Goal: Information Seeking & Learning: Check status

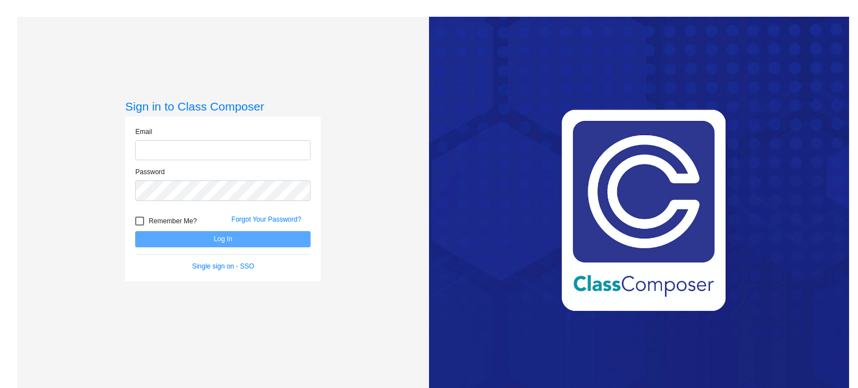
click at [177, 152] on input "email" at bounding box center [222, 150] width 175 height 21
type input "[EMAIL_ADDRESS][DOMAIN_NAME]"
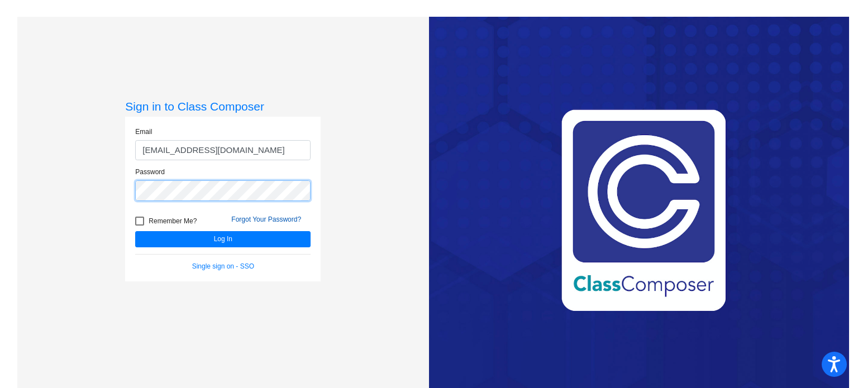
click at [135, 231] on button "Log In" at bounding box center [222, 239] width 175 height 16
click at [242, 218] on link "Forgot Your Password?" at bounding box center [266, 220] width 70 height 8
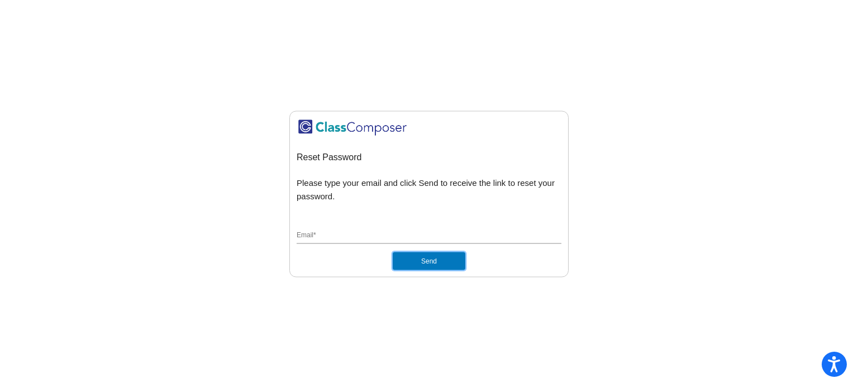
click at [435, 260] on button "Send" at bounding box center [429, 261] width 73 height 18
click at [374, 226] on div "Email *" at bounding box center [429, 233] width 265 height 21
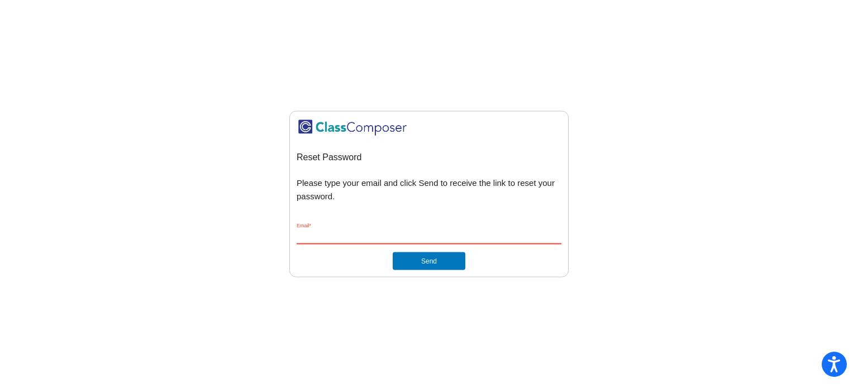
type input "[EMAIL_ADDRESS][DOMAIN_NAME]"
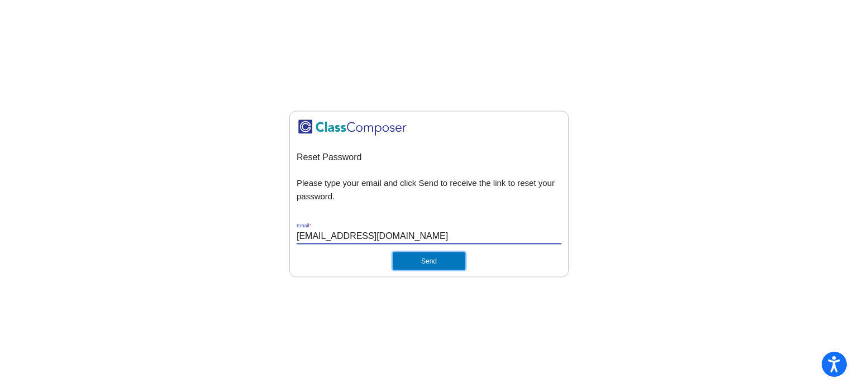
click at [414, 261] on button "Send" at bounding box center [429, 261] width 73 height 18
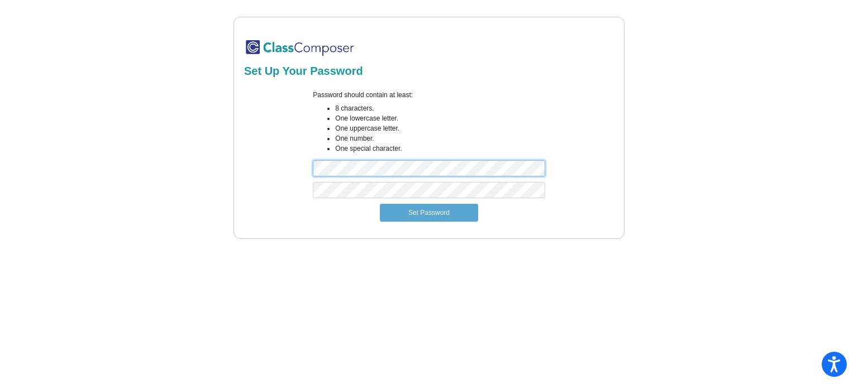
click at [311, 168] on div "Password should contain at least: 8 characters. One lowercase letter. One upper…" at bounding box center [428, 136] width 249 height 92
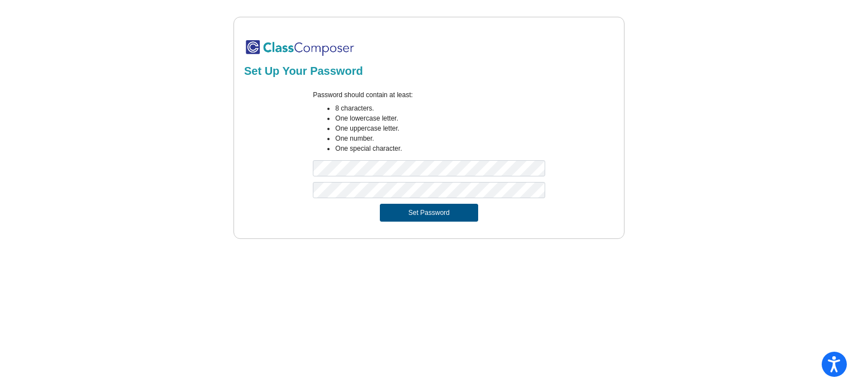
click at [390, 208] on button "Set Password" at bounding box center [429, 213] width 98 height 18
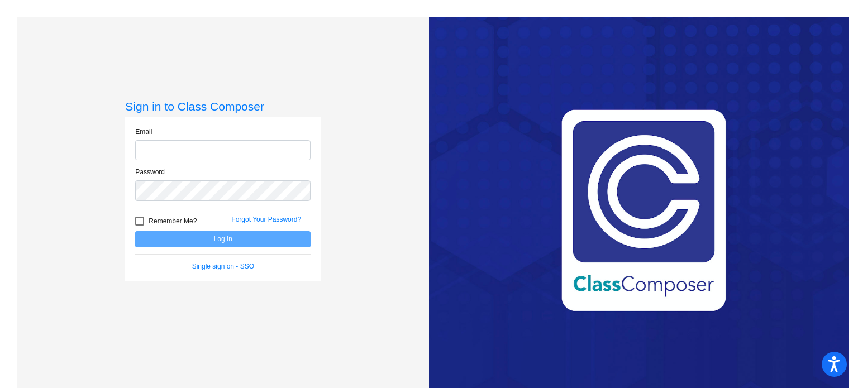
type input "[EMAIL_ADDRESS][DOMAIN_NAME]"
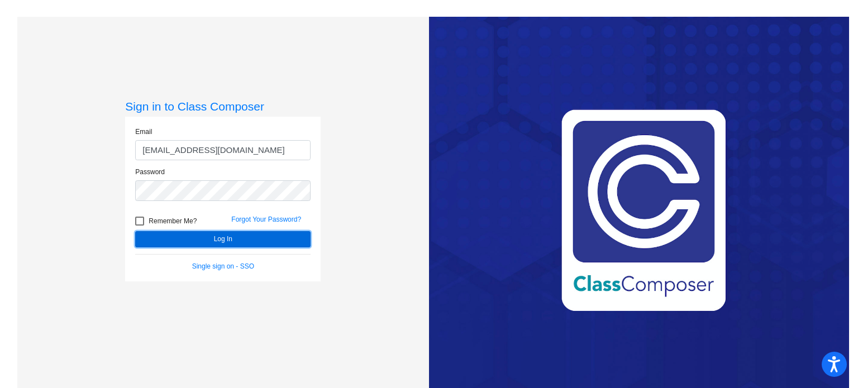
click at [196, 235] on button "Log In" at bounding box center [222, 239] width 175 height 16
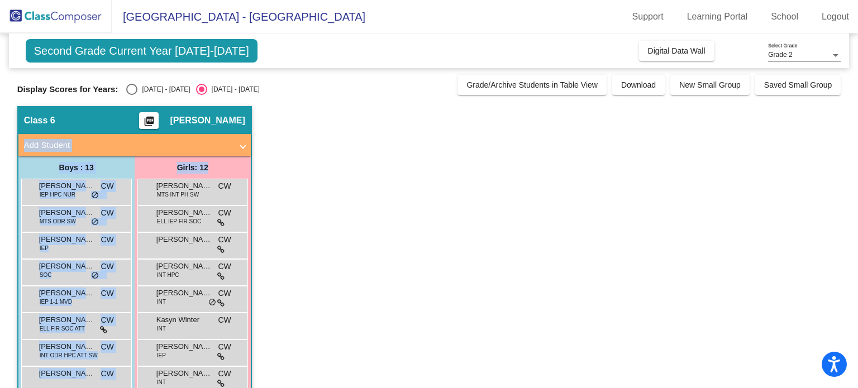
drag, startPoint x: 851, startPoint y: 119, endPoint x: 857, endPoint y: 171, distance: 52.9
click at [857, 171] on mat-sidenav-content "Grade 2 Select Grade Second Grade Current Year 2025-2026 Add, Move, or Retain S…" at bounding box center [429, 211] width 858 height 355
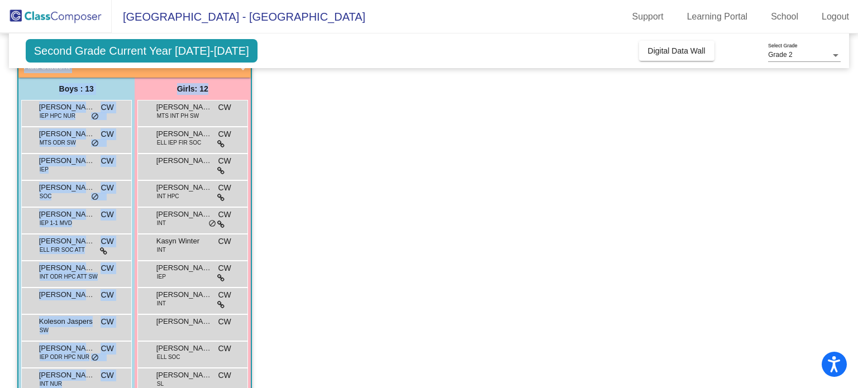
scroll to position [79, 0]
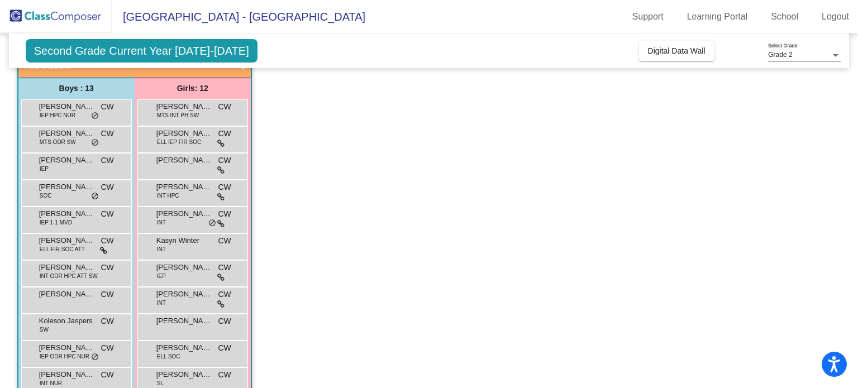
click at [489, 176] on app-classroom "Class 6 picture_as_pdf Corie Walters Add Student First Name Last Name Student I…" at bounding box center [429, 246] width 824 height 439
click at [76, 348] on span "Liam Vande" at bounding box center [67, 347] width 56 height 11
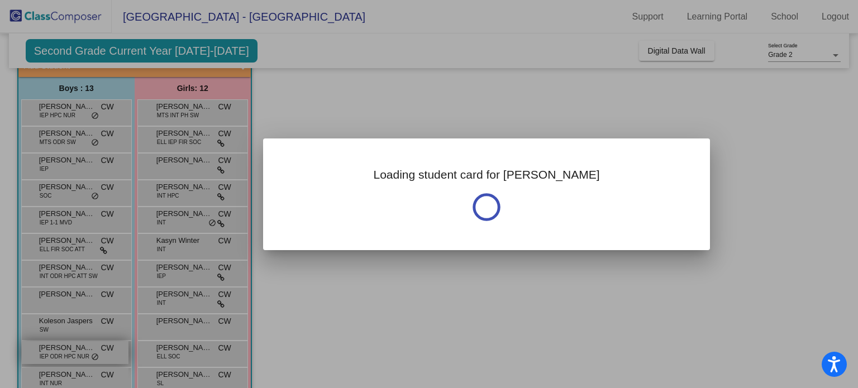
click at [76, 348] on div at bounding box center [429, 194] width 858 height 388
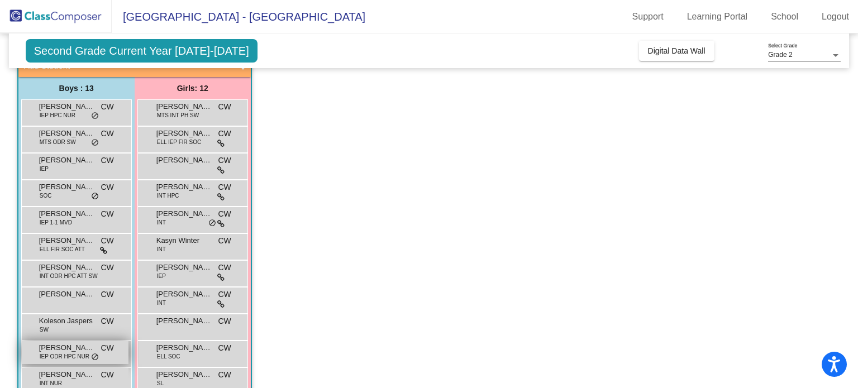
click at [76, 348] on span "Liam Vande" at bounding box center [67, 347] width 56 height 11
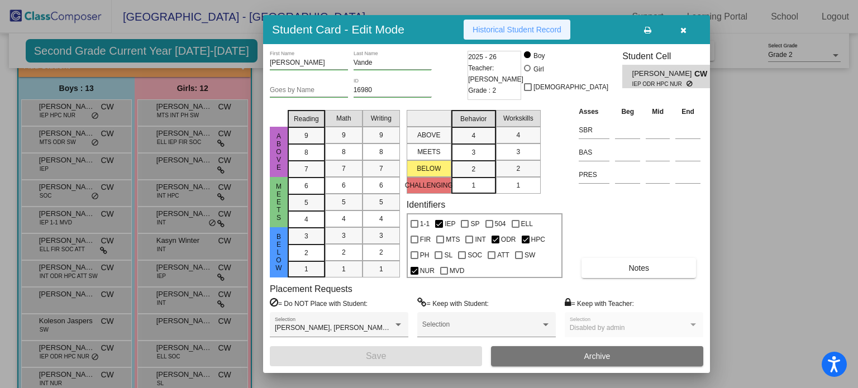
click at [531, 27] on span "Historical Student Record" at bounding box center [517, 29] width 89 height 9
drag, startPoint x: 856, startPoint y: 120, endPoint x: 857, endPoint y: 168, distance: 48.1
click at [857, 168] on div at bounding box center [429, 194] width 858 height 388
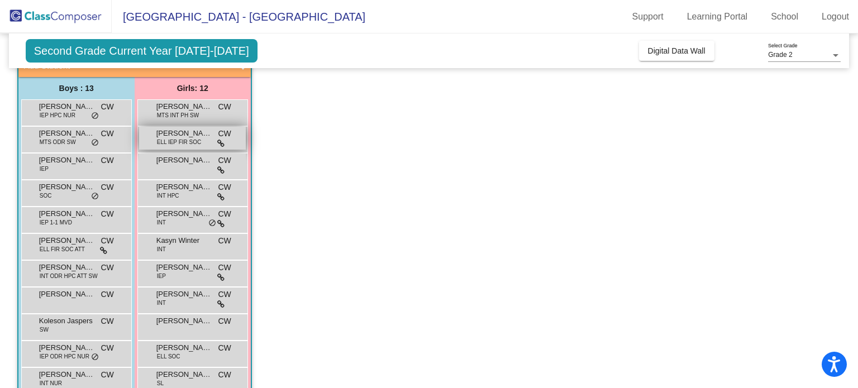
click at [191, 134] on span "Danna Sanchez Ruiz" at bounding box center [184, 133] width 56 height 11
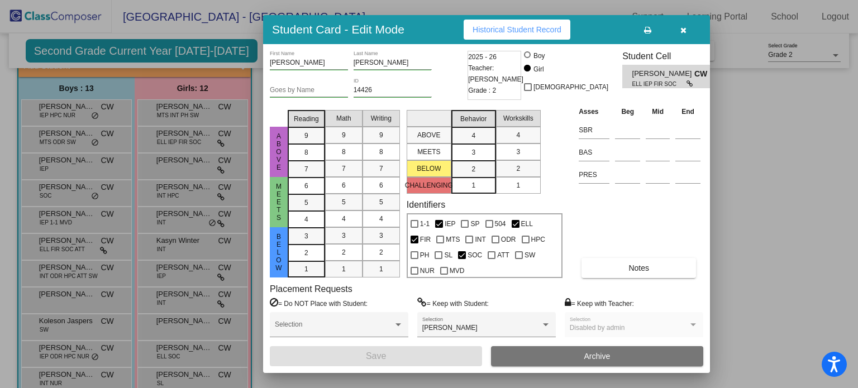
click at [490, 27] on span "Historical Student Record" at bounding box center [517, 29] width 89 height 9
click at [97, 372] on div at bounding box center [429, 194] width 858 height 388
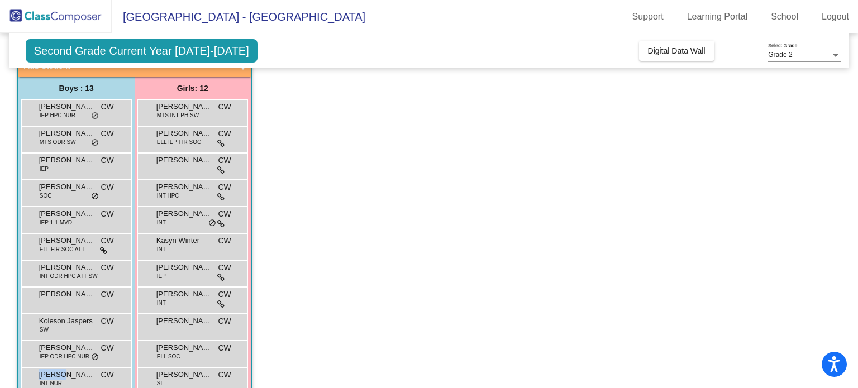
click at [97, 372] on div "Riggs Kuhlman INT NUR CW lock do_not_disturb_alt" at bounding box center [75, 379] width 107 height 23
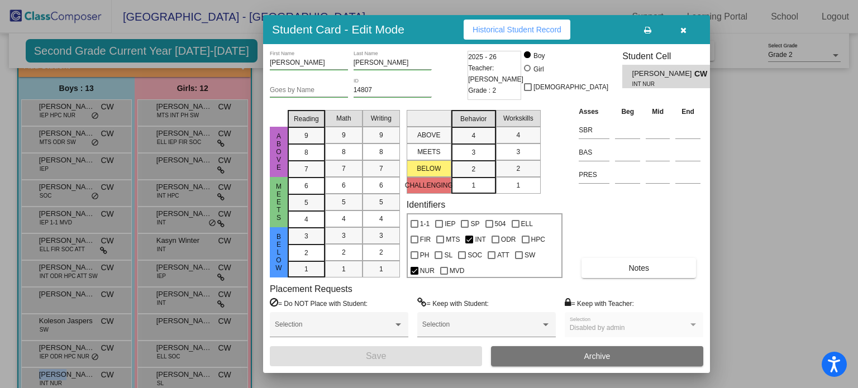
click at [482, 24] on button "Historical Student Record" at bounding box center [517, 30] width 107 height 20
click at [74, 241] on div at bounding box center [429, 194] width 858 height 388
click at [74, 241] on span "Henry Alonzo Chach" at bounding box center [67, 240] width 56 height 11
click at [471, 25] on button "Historical Student Record" at bounding box center [517, 30] width 107 height 20
click at [78, 264] on div at bounding box center [429, 194] width 858 height 388
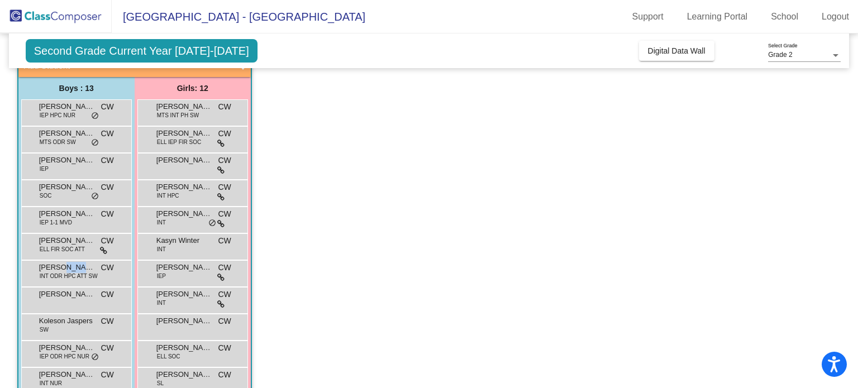
click at [78, 264] on span "Jaxon Evans" at bounding box center [67, 267] width 56 height 11
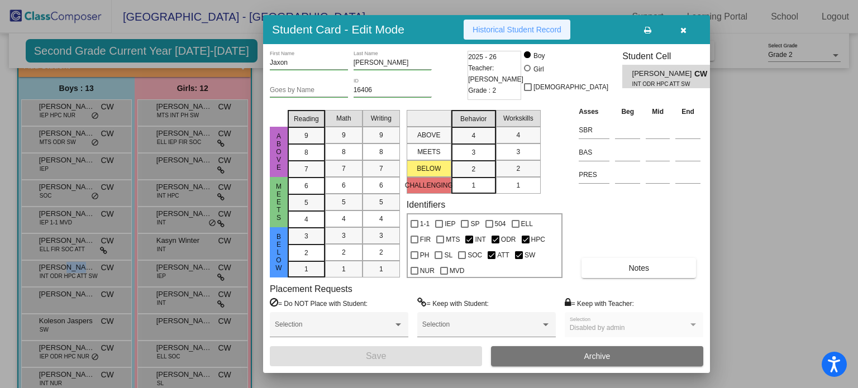
click at [503, 27] on span "Historical Student Record" at bounding box center [517, 29] width 89 height 9
drag, startPoint x: 857, startPoint y: 160, endPoint x: 856, endPoint y: 222, distance: 62.0
click at [856, 222] on div at bounding box center [429, 194] width 858 height 388
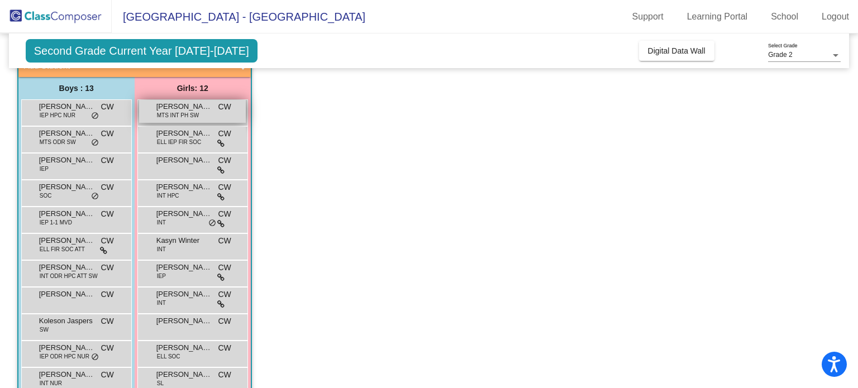
click at [194, 109] on span "Camille Holicky" at bounding box center [184, 106] width 56 height 11
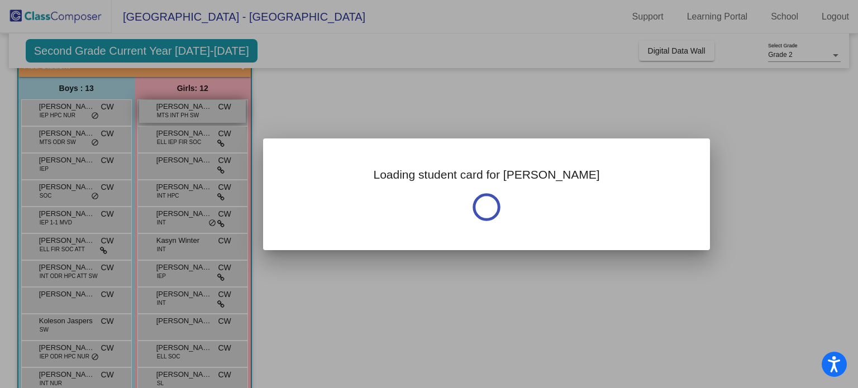
click at [194, 109] on div at bounding box center [429, 194] width 858 height 388
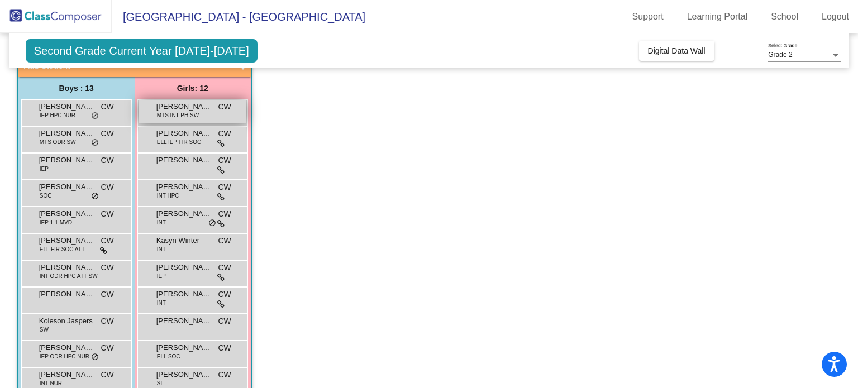
click at [190, 111] on span "MTS INT PH SW" at bounding box center [178, 115] width 42 height 8
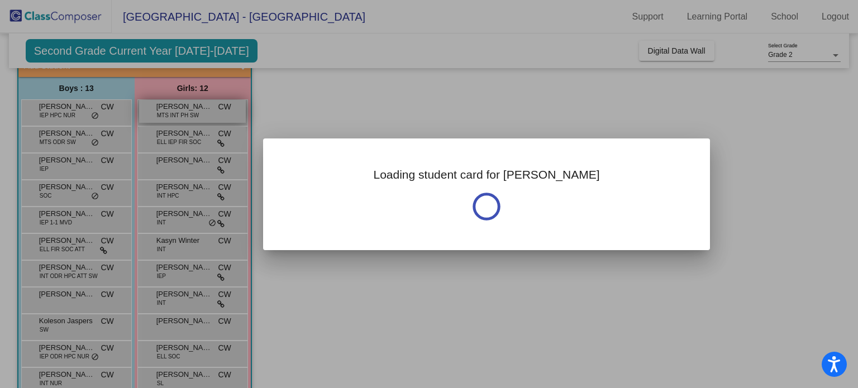
click at [190, 110] on div at bounding box center [429, 194] width 858 height 388
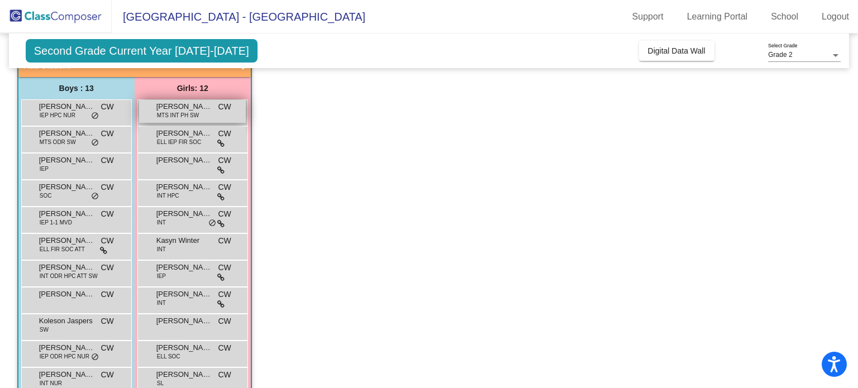
click at [174, 104] on span "Camille Holicky" at bounding box center [184, 106] width 56 height 11
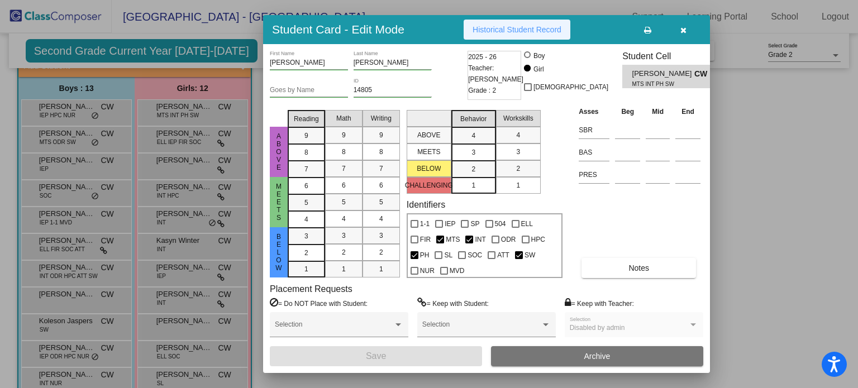
click at [531, 30] on span "Historical Student Record" at bounding box center [517, 29] width 89 height 9
click at [195, 297] on div at bounding box center [429, 194] width 858 height 388
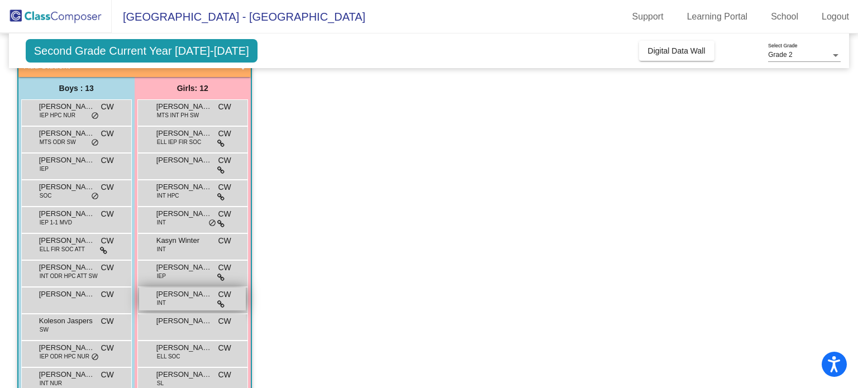
click at [168, 301] on div "Kenley Roehrkasse INT CW lock do_not_disturb_alt" at bounding box center [192, 299] width 107 height 23
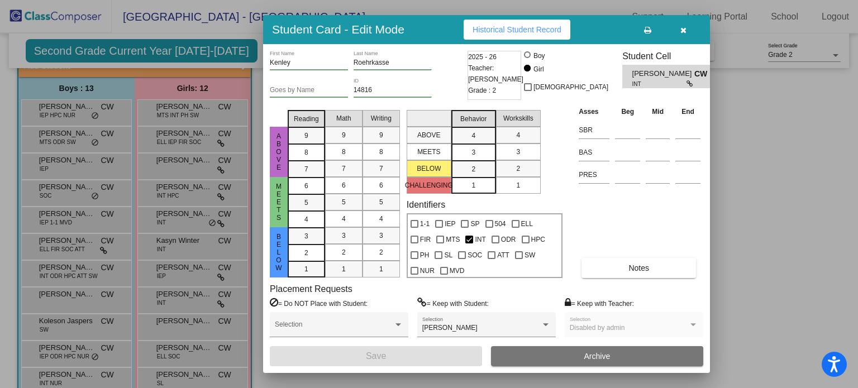
click at [496, 24] on button "Historical Student Record" at bounding box center [517, 30] width 107 height 20
drag, startPoint x: 856, startPoint y: 99, endPoint x: 857, endPoint y: 160, distance: 60.3
click at [857, 160] on div at bounding box center [429, 194] width 858 height 388
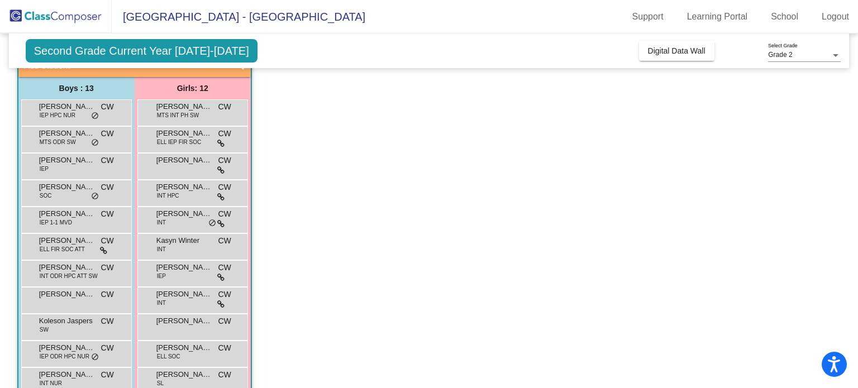
scroll to position [156, 0]
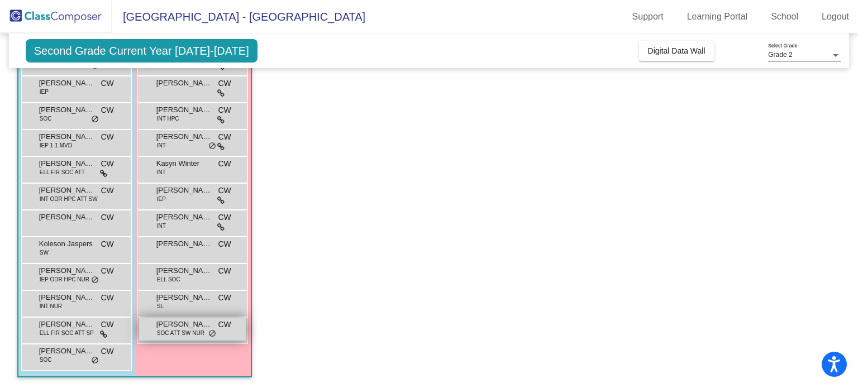
click at [167, 328] on span "Olivia Arrazolo" at bounding box center [184, 324] width 56 height 11
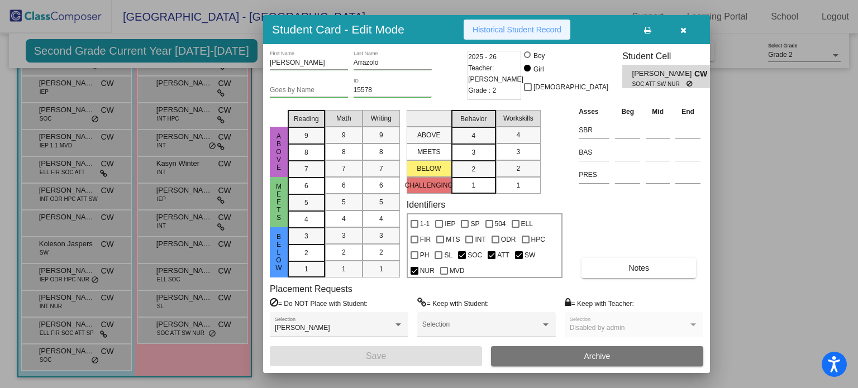
click at [499, 26] on span "Historical Student Record" at bounding box center [517, 29] width 89 height 9
click at [76, 325] on div at bounding box center [429, 194] width 858 height 388
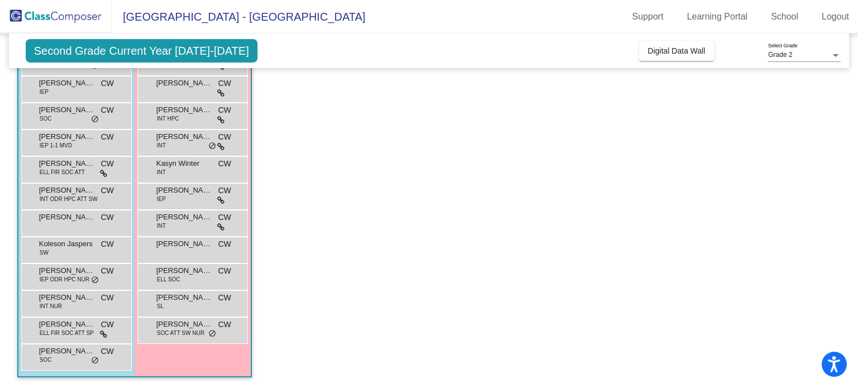
click at [76, 325] on span "Zalman Farah" at bounding box center [67, 324] width 56 height 11
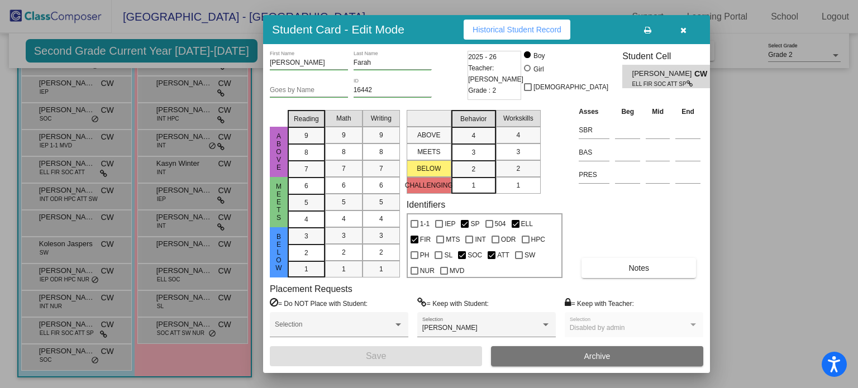
click at [530, 27] on span "Historical Student Record" at bounding box center [517, 29] width 89 height 9
click at [175, 106] on div at bounding box center [429, 194] width 858 height 388
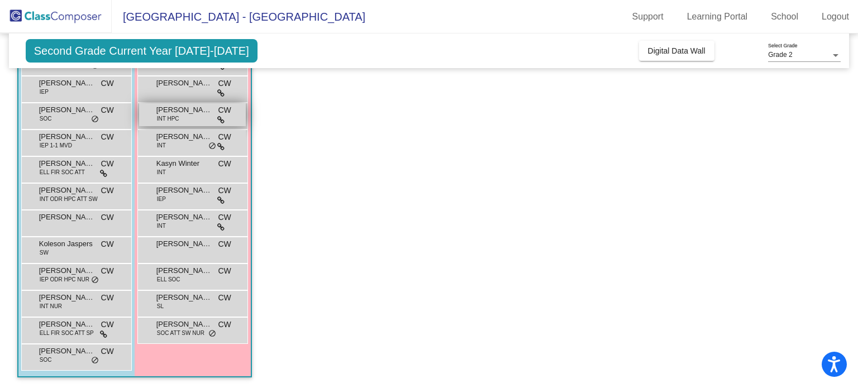
click at [183, 113] on span "Hazel Hedberg" at bounding box center [184, 109] width 56 height 11
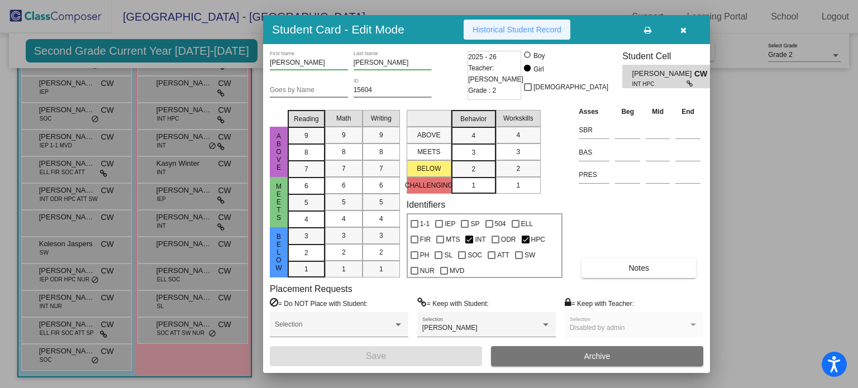
click at [496, 26] on span "Historical Student Record" at bounding box center [517, 29] width 89 height 9
click at [680, 27] on icon "button" at bounding box center [683, 30] width 6 height 8
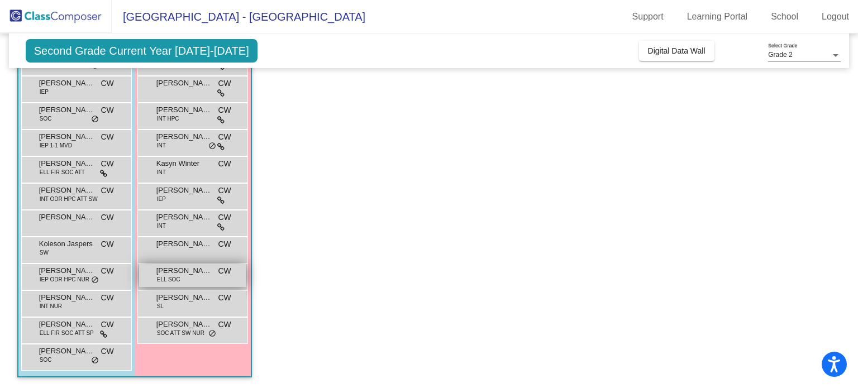
click at [201, 268] on span "Marcela Esteban Perez" at bounding box center [184, 270] width 56 height 11
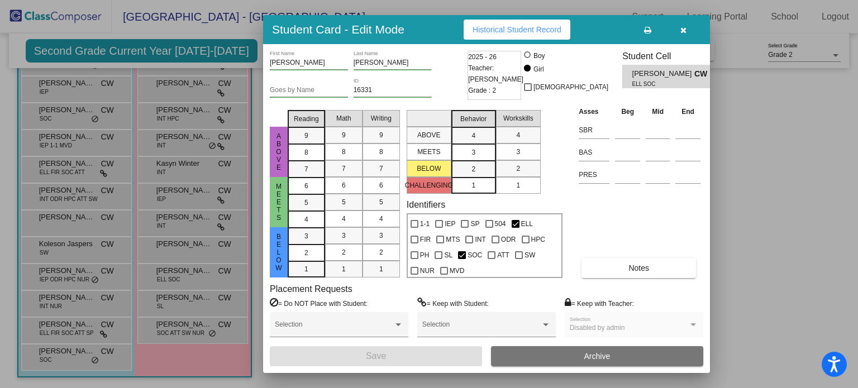
click at [534, 25] on span "Historical Student Record" at bounding box center [517, 29] width 89 height 9
click at [684, 26] on icon "button" at bounding box center [683, 30] width 6 height 8
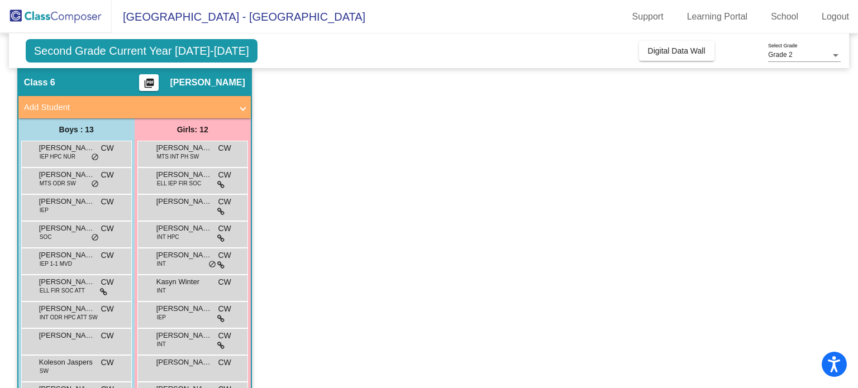
scroll to position [27, 0]
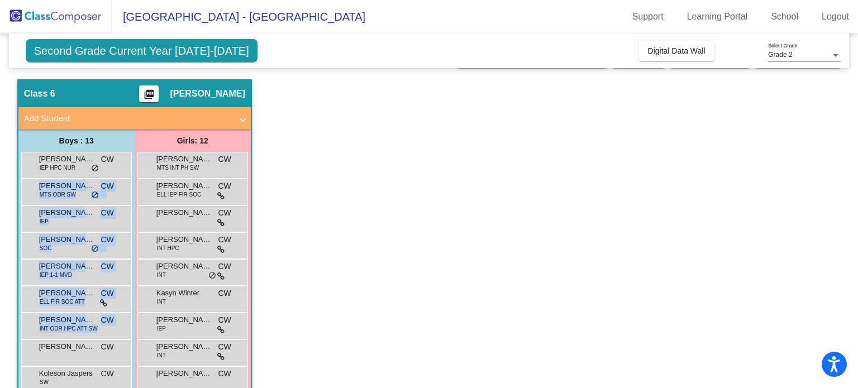
click at [0, 354] on mat-sidenav-content "Grade 2 Select Grade Second Grade Current Year 2025-2026 Add, Move, or Retain S…" at bounding box center [429, 211] width 858 height 355
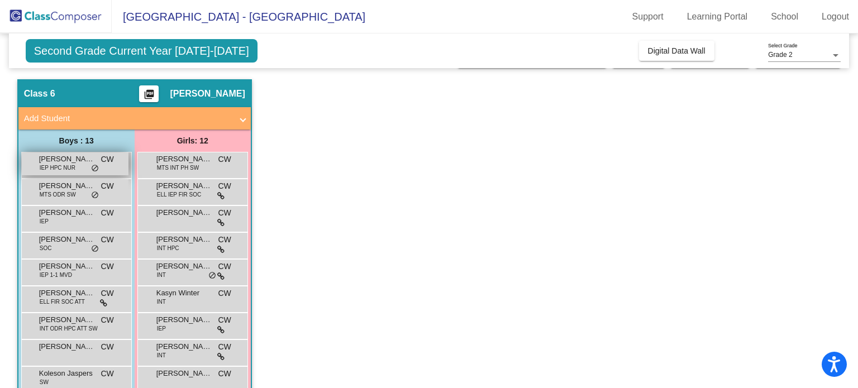
click at [56, 164] on span "IEP HPC NUR" at bounding box center [58, 168] width 36 height 8
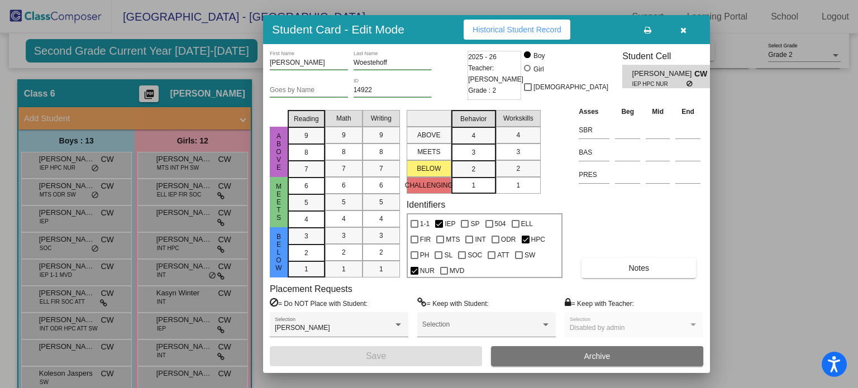
click at [495, 26] on span "Historical Student Record" at bounding box center [517, 29] width 89 height 9
click at [74, 189] on div at bounding box center [429, 194] width 858 height 388
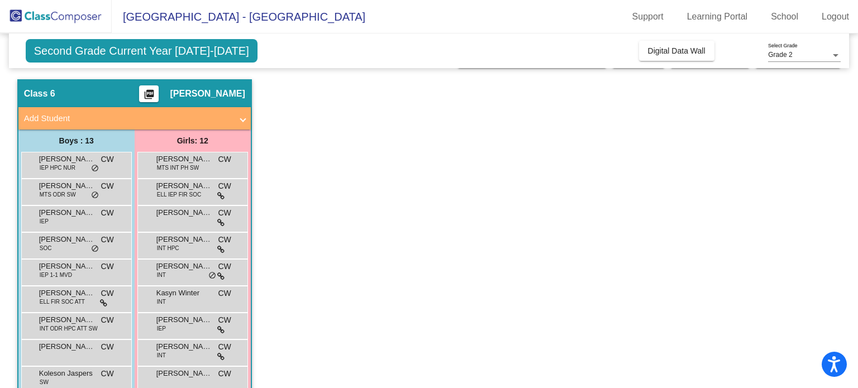
click at [74, 189] on span "Forest Carter" at bounding box center [67, 185] width 56 height 11
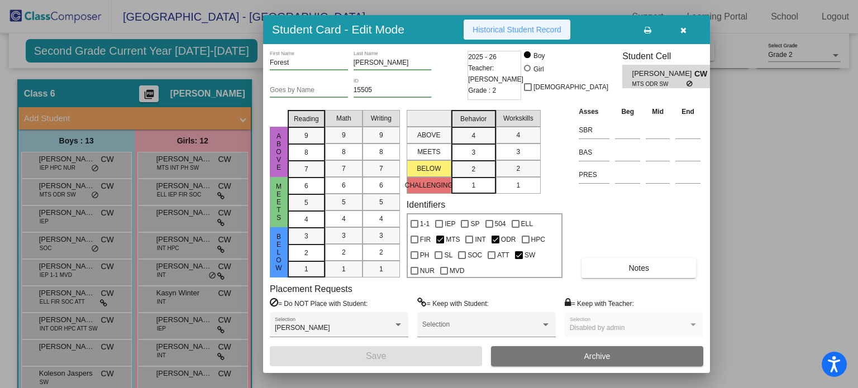
click at [480, 28] on span "Historical Student Record" at bounding box center [517, 29] width 89 height 9
click at [683, 25] on span "button" at bounding box center [683, 29] width 6 height 9
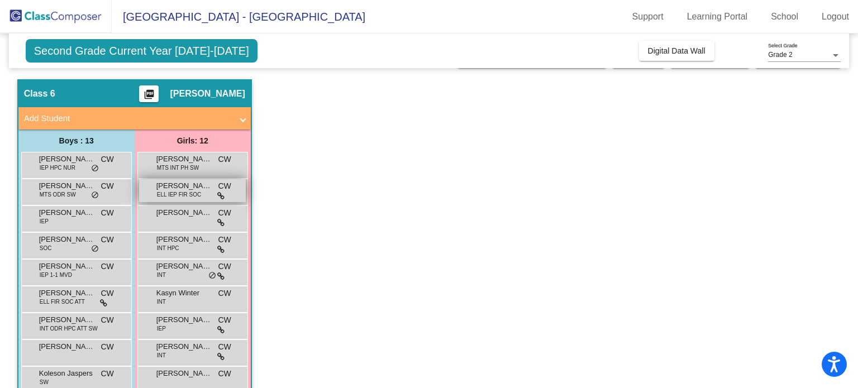
click at [197, 189] on span "Danna Sanchez Ruiz" at bounding box center [184, 185] width 56 height 11
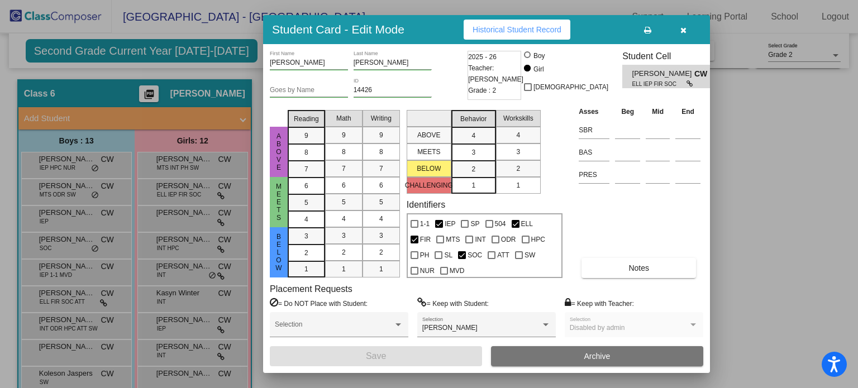
click at [509, 26] on span "Historical Student Record" at bounding box center [517, 29] width 89 height 9
